Goal: Information Seeking & Learning: Learn about a topic

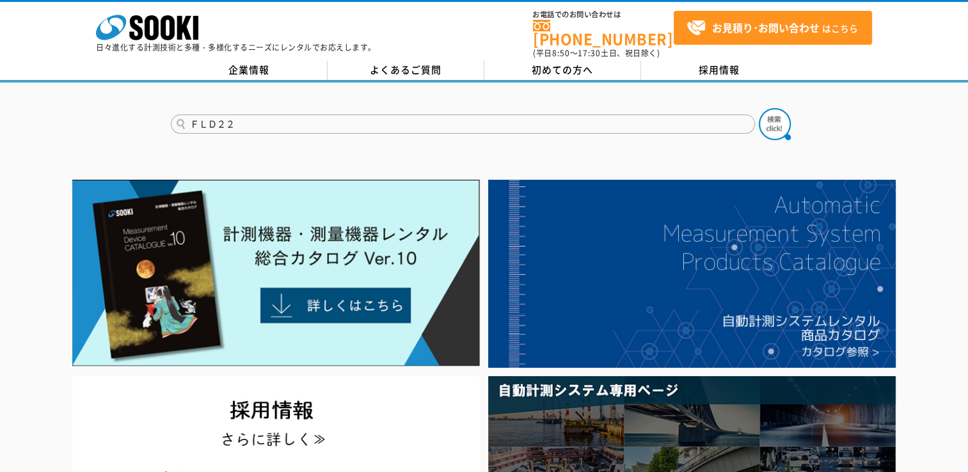
type input "ＦＬＤ２２"
click at [759, 108] on button at bounding box center [775, 124] width 32 height 32
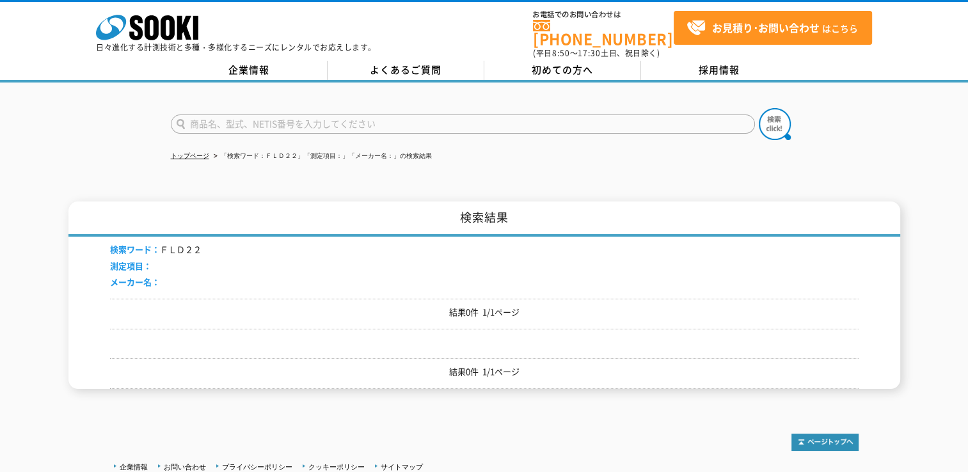
click at [273, 150] on li "「検索ワード：ＦＬＤ２２」「測定項目：」「メーカー名：」の検索結果" at bounding box center [321, 156] width 221 height 13
click at [269, 150] on li "「検索ワード：ＦＬＤ２２」「測定項目：」「メーカー名：」の検索結果" at bounding box center [321, 156] width 221 height 13
drag, startPoint x: 272, startPoint y: 148, endPoint x: 284, endPoint y: 143, distance: 12.4
click at [273, 150] on li "「検索ワード：ＦＬＤ２２」「測定項目：」「メーカー名：」の検索結果" at bounding box center [321, 156] width 221 height 13
click at [272, 150] on li "「検索ワード：ＦＬＤ２２」「測定項目：」「メーカー名：」の検索結果" at bounding box center [321, 156] width 221 height 13
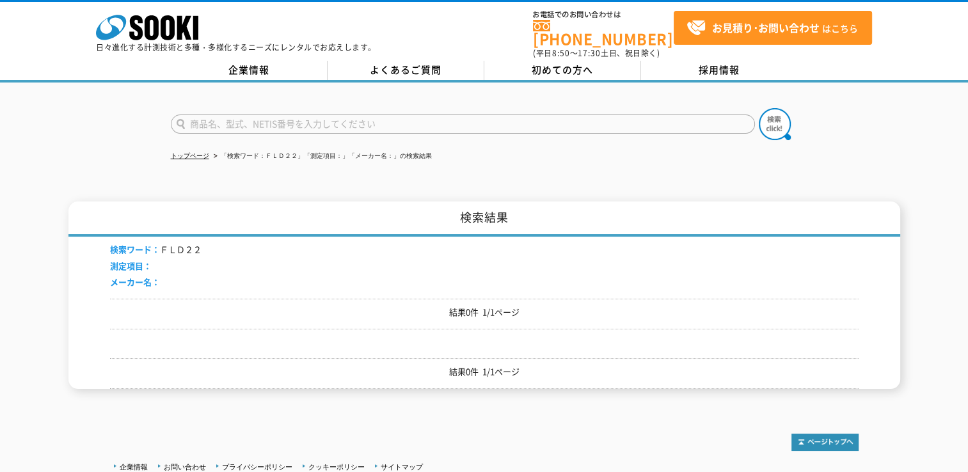
click at [182, 243] on li "検索ワード： ＦＬＤ２２" at bounding box center [156, 249] width 92 height 13
drag, startPoint x: 342, startPoint y: 327, endPoint x: 377, endPoint y: 329, distance: 34.6
click at [346, 326] on div "検索ワード： ＦＬＤ２２ 測定項目： メーカー名： 結果0件 1/1ページ 結果0件 1/1ページ" at bounding box center [484, 313] width 749 height 152
click at [440, 358] on div "結果0件 1/1ページ" at bounding box center [484, 373] width 749 height 31
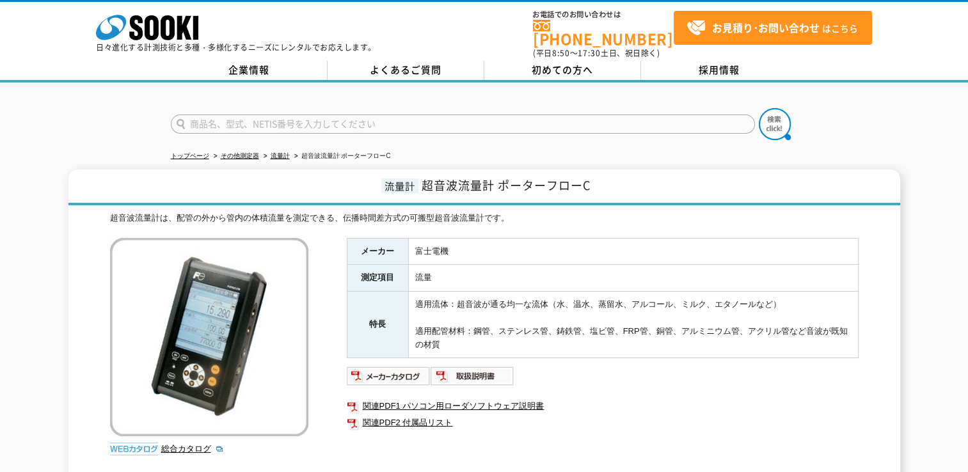
click at [284, 17] on div "株式会社 ソーキ spMenu 日々進化する計測技術と多種・多様化するニーズにレンタルでお応えします。" at bounding box center [236, 29] width 280 height 43
drag, startPoint x: 502, startPoint y: 179, endPoint x: 593, endPoint y: 180, distance: 91.5
click at [593, 180] on h1 "流量計 超音波流量計 ポーターフローC" at bounding box center [484, 188] width 832 height 36
copy span "ポーターフローC"
drag, startPoint x: 415, startPoint y: 296, endPoint x: 438, endPoint y: 336, distance: 46.4
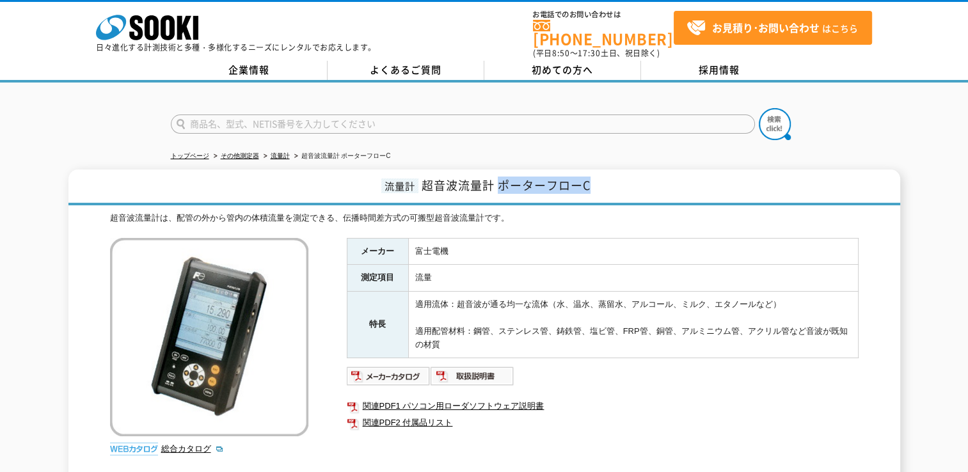
click at [438, 336] on td "適用流体：超音波が通る均一な流体（水、温水、蒸留水、アルコール、ミルク、エタノールなど） 適用配管材料：鋼管、ステンレス管、鋳鉄管、塩ビ管、FRP管、銅管、ア…" at bounding box center [633, 325] width 450 height 67
drag, startPoint x: 438, startPoint y: 336, endPoint x: 430, endPoint y: 314, distance: 23.7
click at [430, 314] on td "適用流体：超音波が通る均一な流体（水、温水、蒸留水、アルコール、ミルク、エタノールなど） 適用配管材料：鋼管、ステンレス管、鋳鉄管、塩ビ管、FRP管、銅管、ア…" at bounding box center [633, 325] width 450 height 67
click at [424, 308] on td "適用流体：超音波が通る均一な流体（水、温水、蒸留水、アルコール、ミルク、エタノールなど） 適用配管材料：鋼管、ステンレス管、鋳鉄管、塩ビ管、FRP管、銅管、ア…" at bounding box center [633, 325] width 450 height 67
drag, startPoint x: 417, startPoint y: 295, endPoint x: 442, endPoint y: 335, distance: 47.4
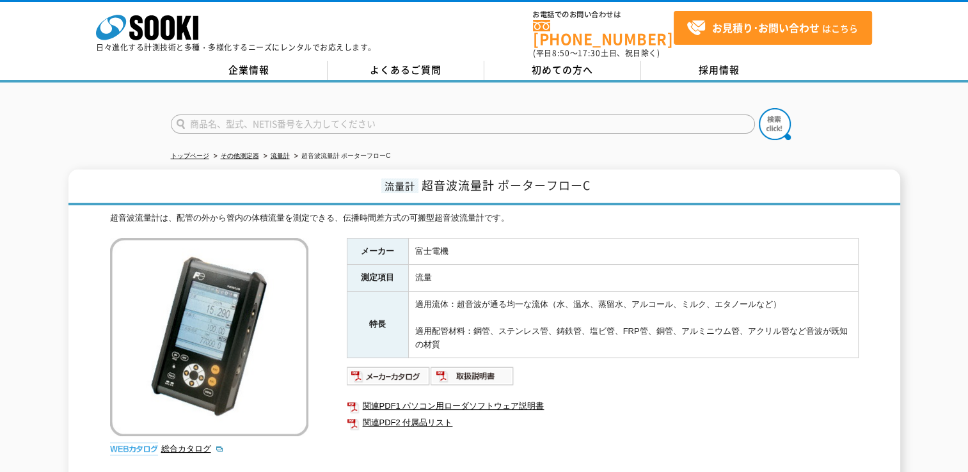
click at [442, 335] on td "適用流体：超音波が通る均一な流体（水、温水、蒸留水、アルコール、ミルク、エタノールなど） 適用配管材料：鋼管、ステンレス管、鋳鉄管、塩ビ管、FRP管、銅管、ア…" at bounding box center [633, 325] width 450 height 67
